Goal: Go to known website: Access a specific website the user already knows

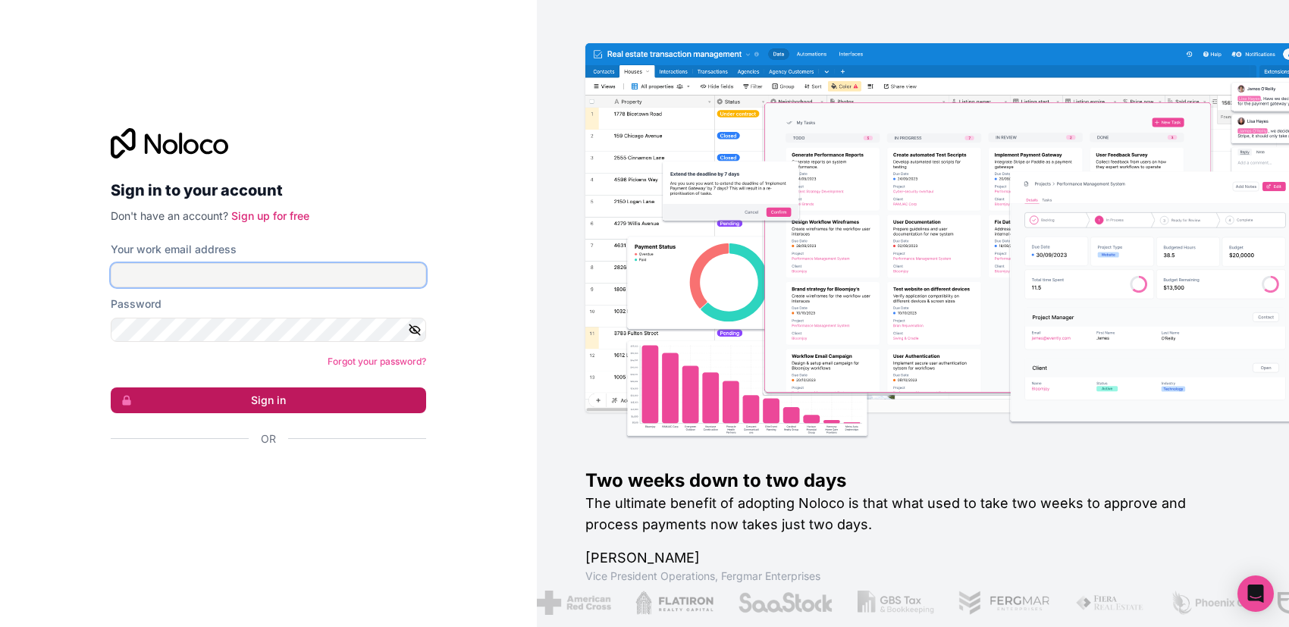
type input "[DOMAIN_NAME][EMAIL_ADDRESS][DOMAIN_NAME]"
click at [280, 409] on button "Sign in" at bounding box center [268, 400] width 315 height 26
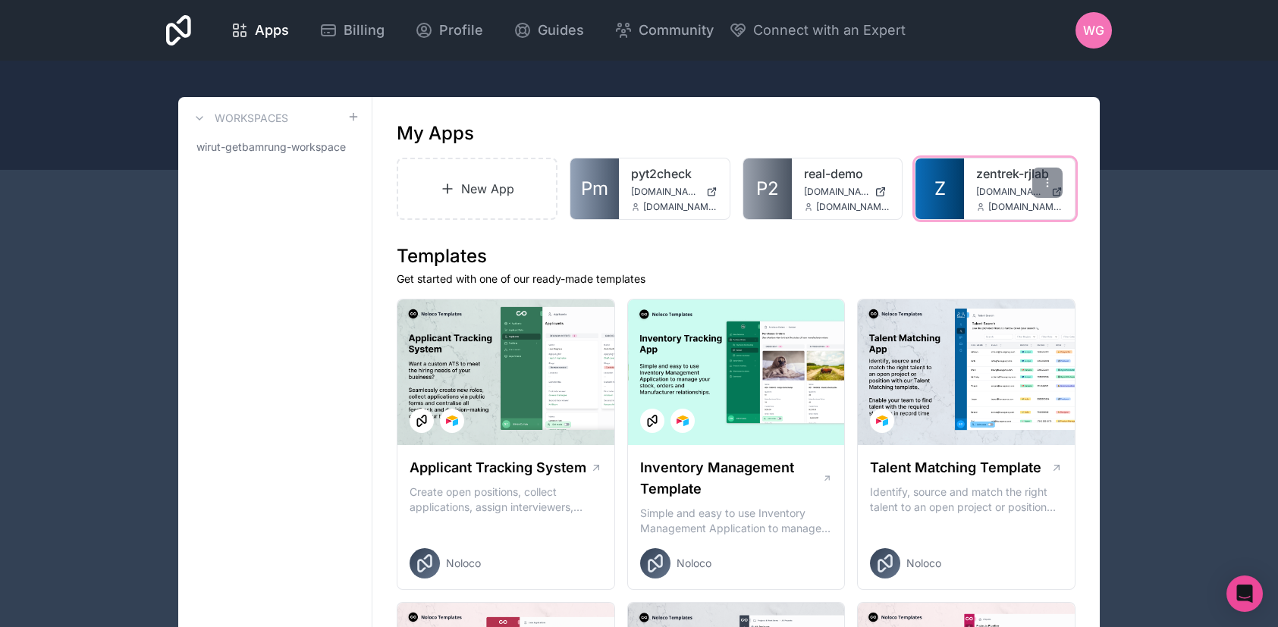
click at [964, 184] on div "zentrek-rjlab [DOMAIN_NAME] [DOMAIN_NAME][EMAIL_ADDRESS][DOMAIN_NAME]" at bounding box center [1019, 188] width 111 height 61
click at [1038, 178] on div at bounding box center [1047, 183] width 30 height 30
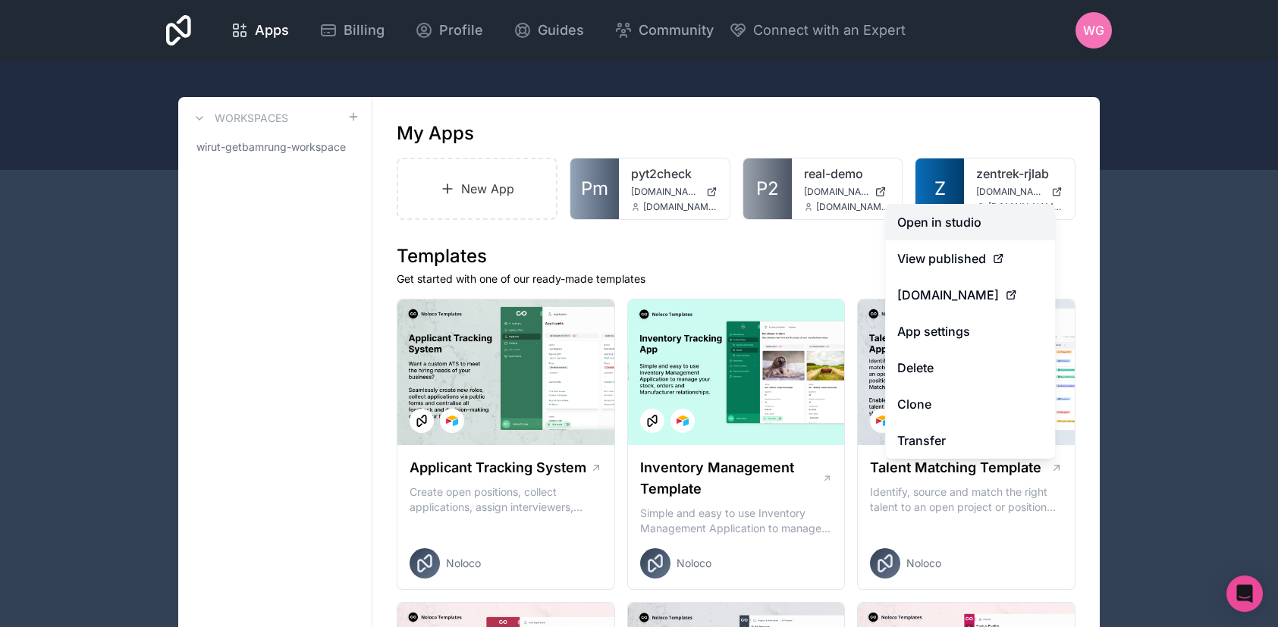
click at [1017, 219] on link "Open in studio" at bounding box center [970, 222] width 170 height 36
